Goal: Transaction & Acquisition: Purchase product/service

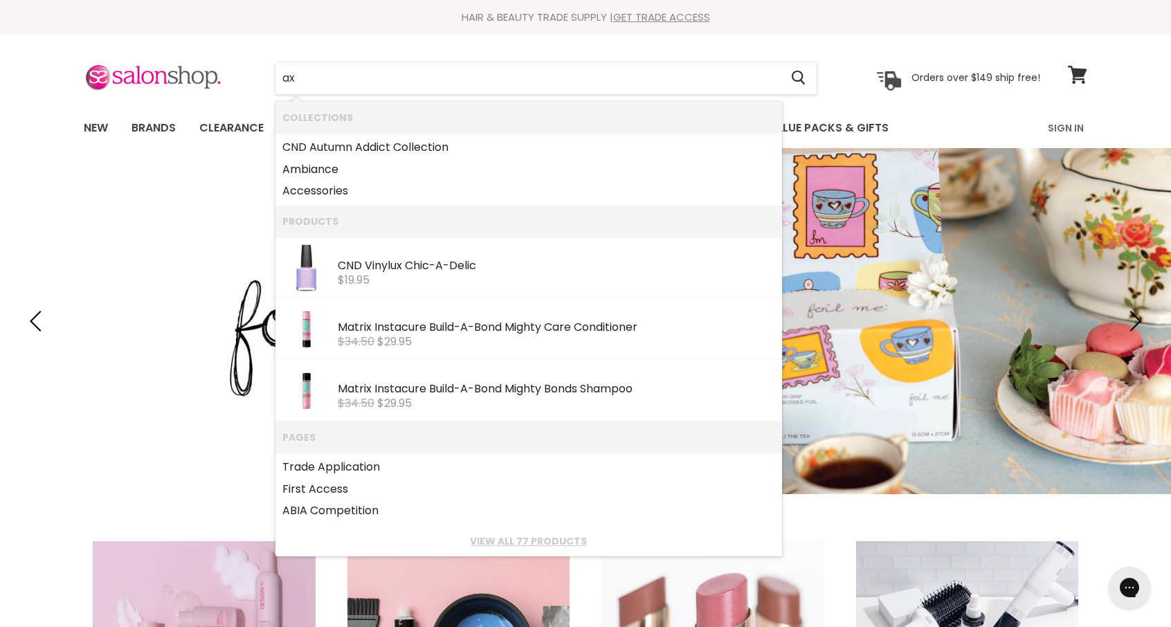
type input "a"
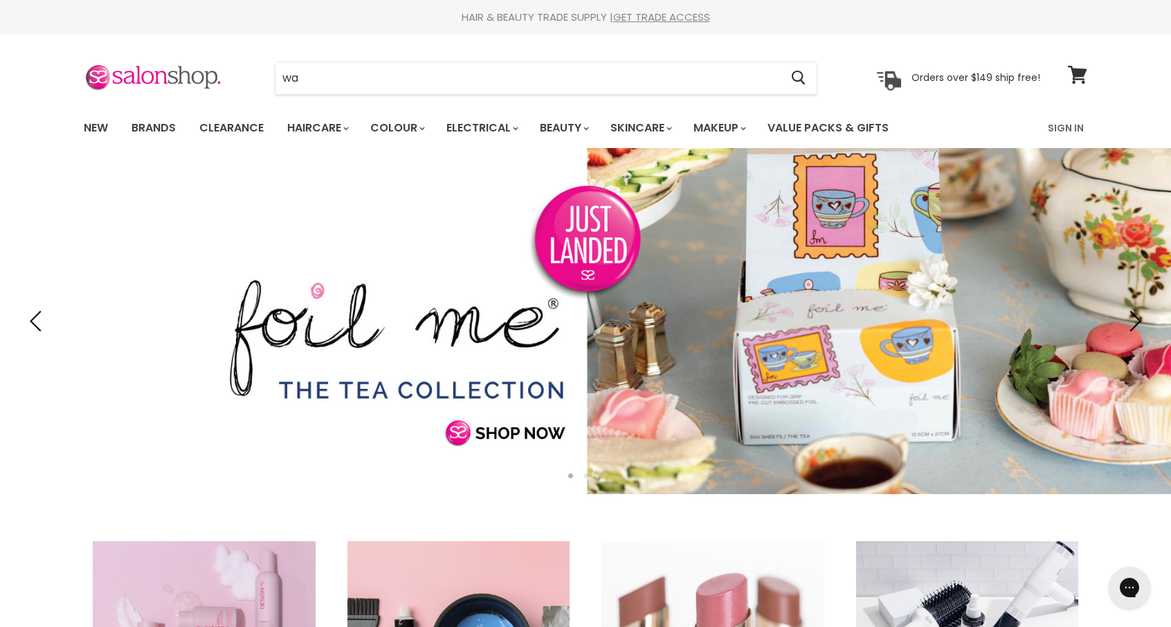
type input "wax"
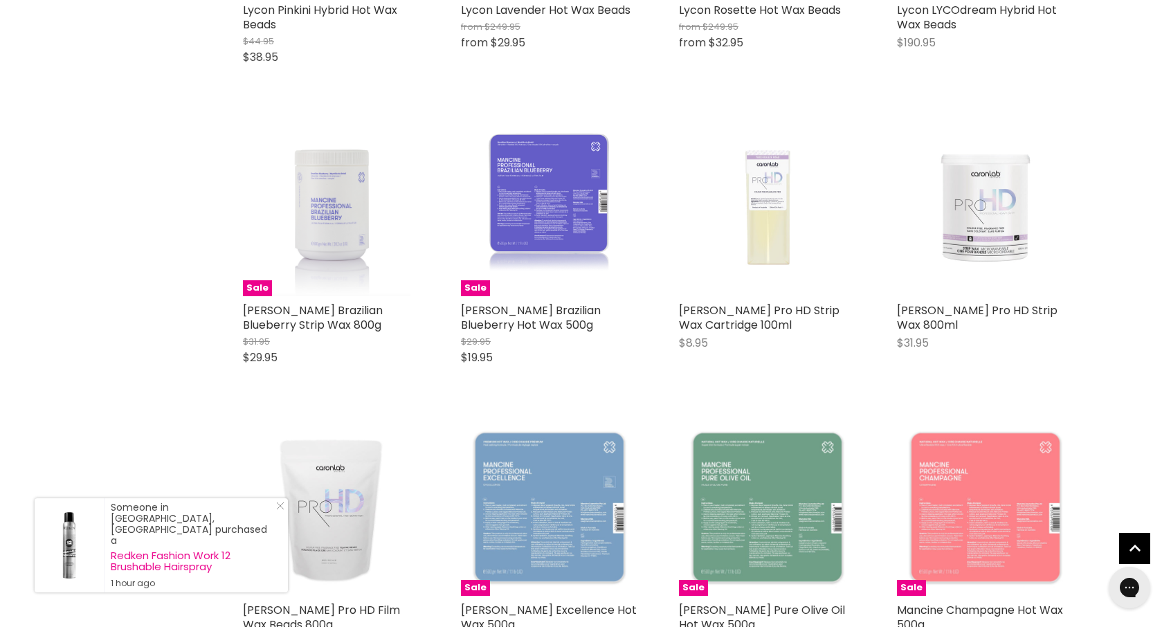
scroll to position [1694, 0]
click at [336, 207] on img "Main content" at bounding box center [331, 207] width 158 height 176
